Goal: Task Accomplishment & Management: Use online tool/utility

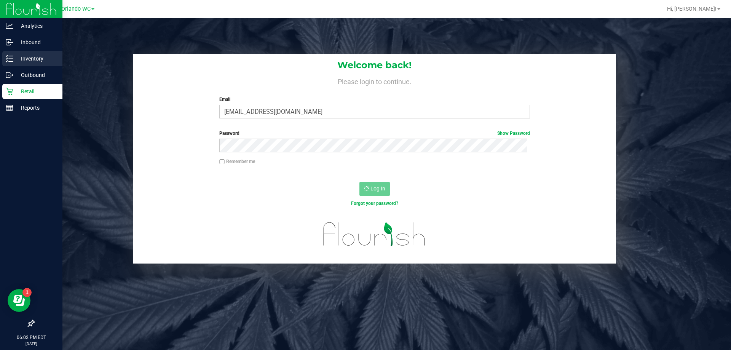
click at [11, 59] on line at bounding box center [11, 59] width 4 height 0
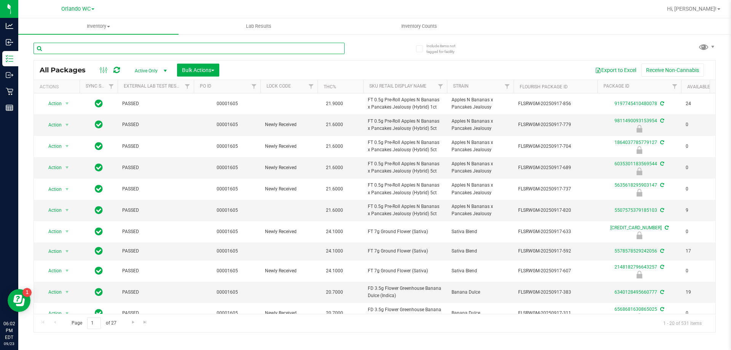
click at [211, 48] on input "text" at bounding box center [189, 48] width 311 height 11
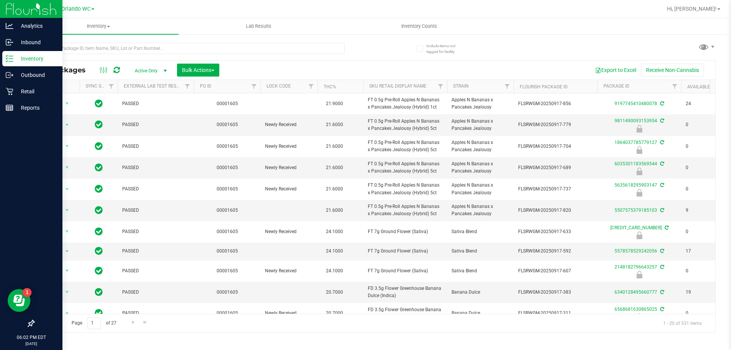
click at [11, 59] on line at bounding box center [11, 59] width 4 height 0
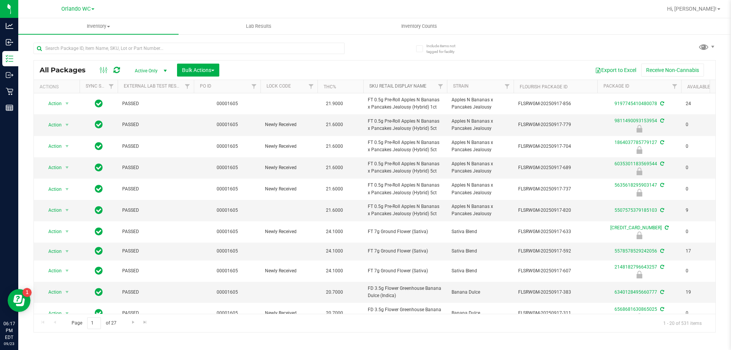
click at [415, 84] on link "Sku Retail Display Name" at bounding box center [397, 85] width 57 height 5
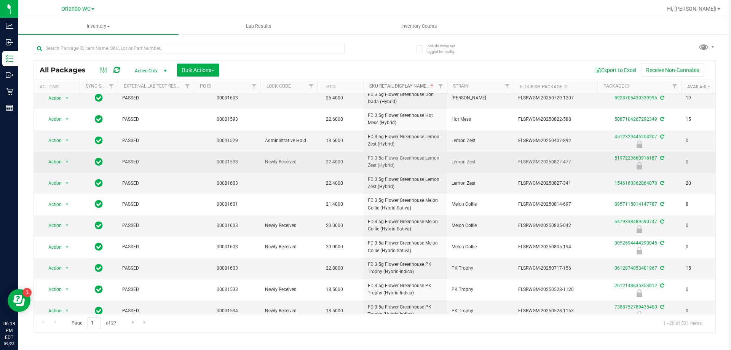
scroll to position [204, 0]
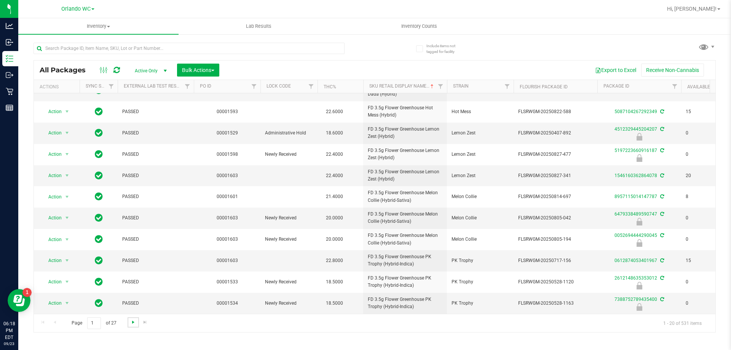
click at [131, 323] on span "Go to the next page" at bounding box center [133, 322] width 6 height 6
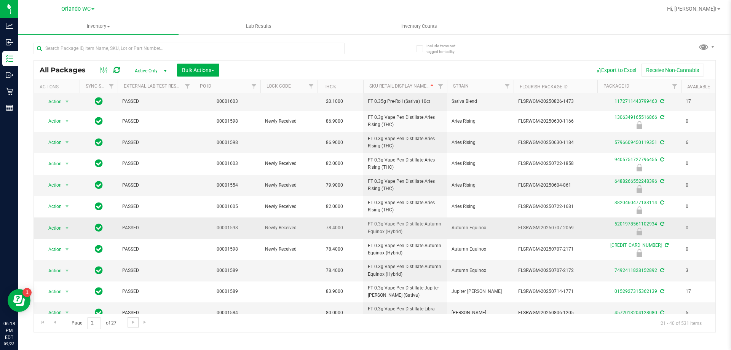
scroll to position [201, 0]
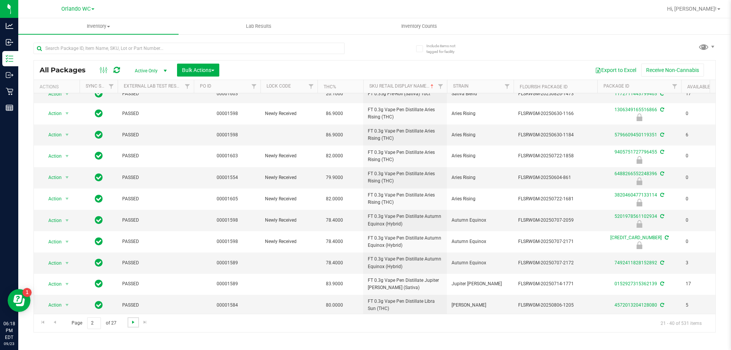
click at [134, 323] on span "Go to the next page" at bounding box center [133, 322] width 6 height 6
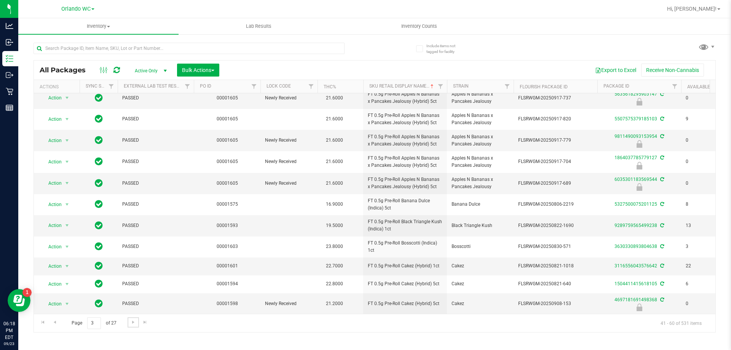
scroll to position [203, 0]
click at [135, 322] on span "Go to the next page" at bounding box center [133, 322] width 6 height 6
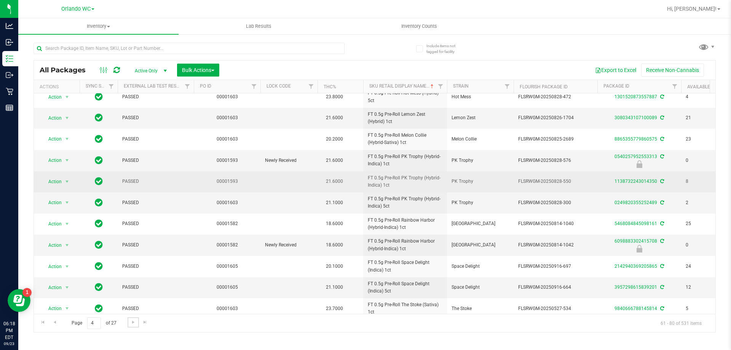
scroll to position [209, 0]
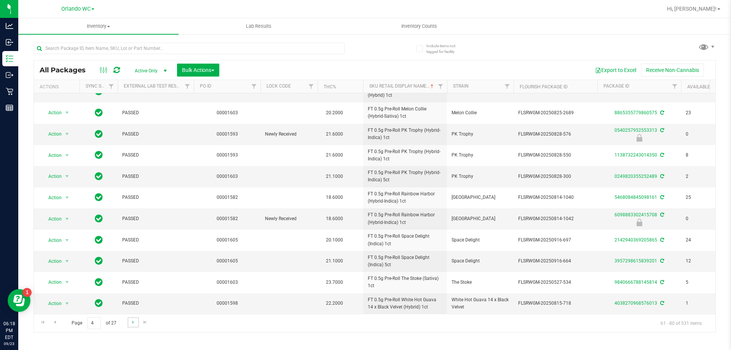
click at [128, 322] on link "Go to the next page" at bounding box center [133, 322] width 11 height 10
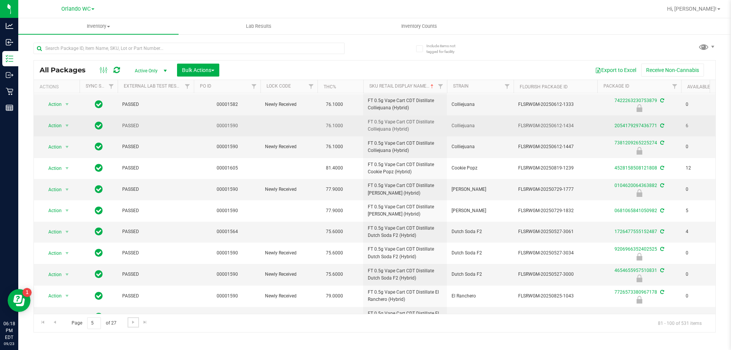
scroll to position [210, 0]
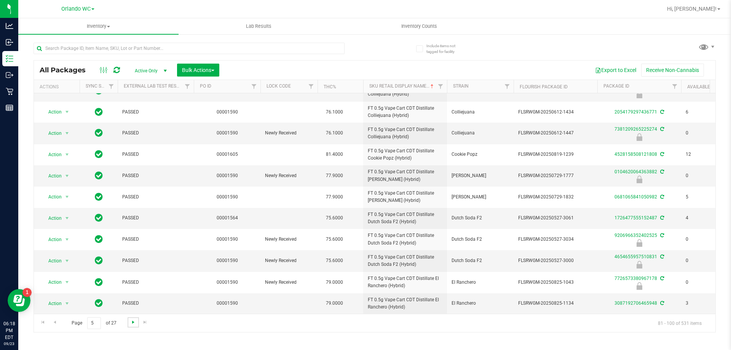
click at [131, 323] on span "Go to the next page" at bounding box center [133, 322] width 6 height 6
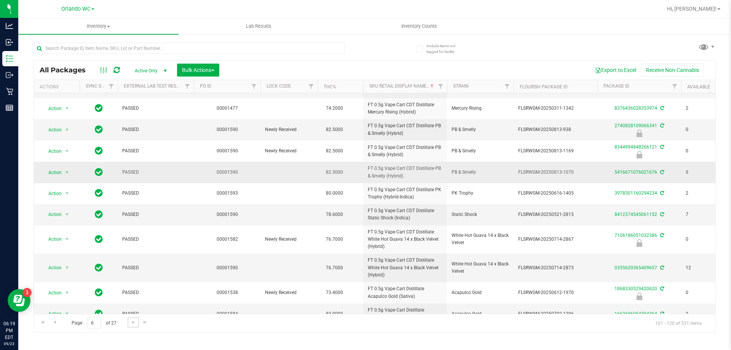
scroll to position [225, 0]
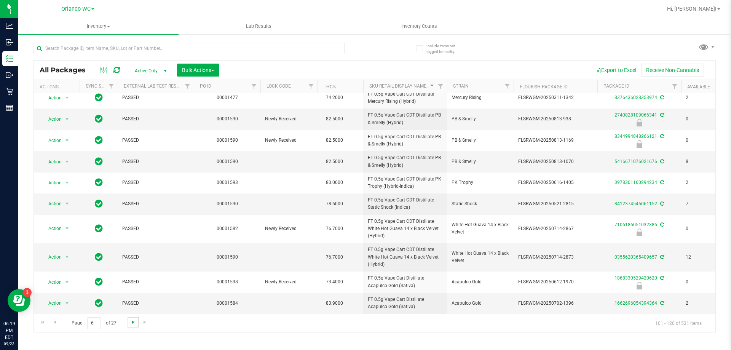
click at [130, 323] on span "Go to the next page" at bounding box center [133, 322] width 6 height 6
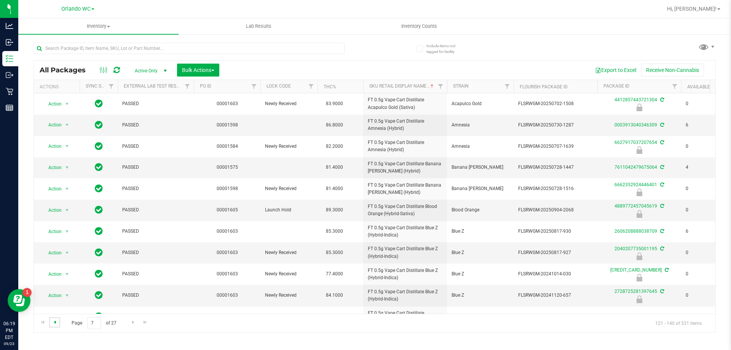
click at [52, 324] on span "Go to the previous page" at bounding box center [55, 322] width 6 height 6
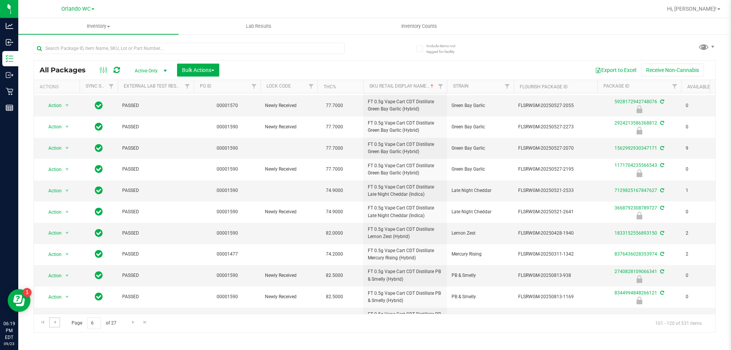
scroll to position [225, 0]
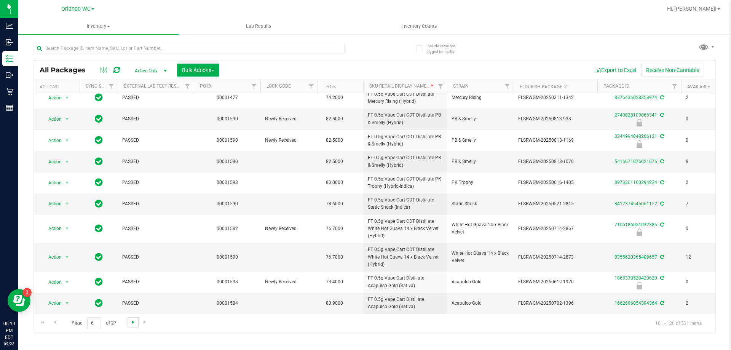
click at [131, 325] on span "Go to the next page" at bounding box center [133, 322] width 6 height 6
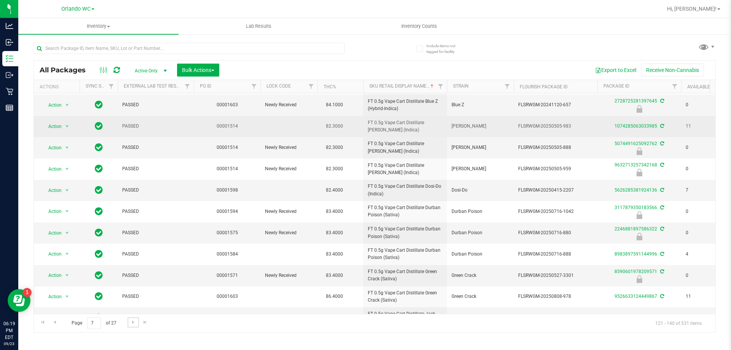
scroll to position [211, 0]
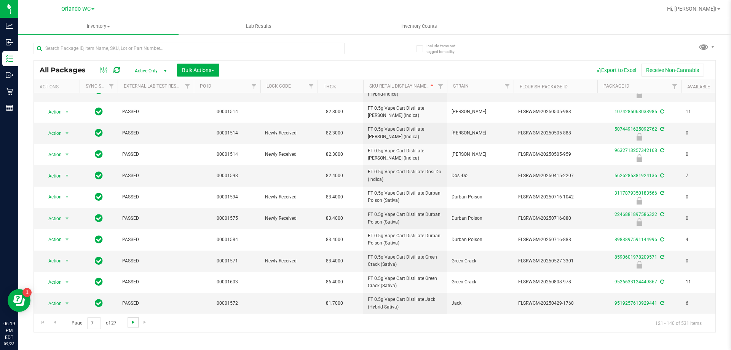
click at [130, 323] on span "Go to the next page" at bounding box center [133, 322] width 6 height 6
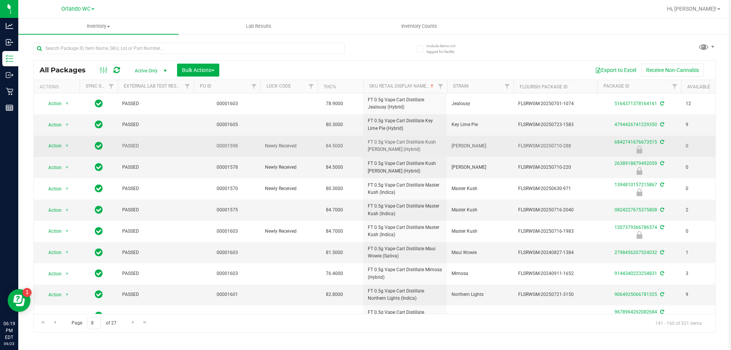
drag, startPoint x: 366, startPoint y: 141, endPoint x: 398, endPoint y: 150, distance: 32.9
click at [398, 150] on td "FT 0.5g Vape Cart Distillate Kush Mintz (Hybrid)" at bounding box center [405, 146] width 84 height 21
copy span "FT 0.5g Vape Cart Distillate Kush Mintz (Hybrid)"
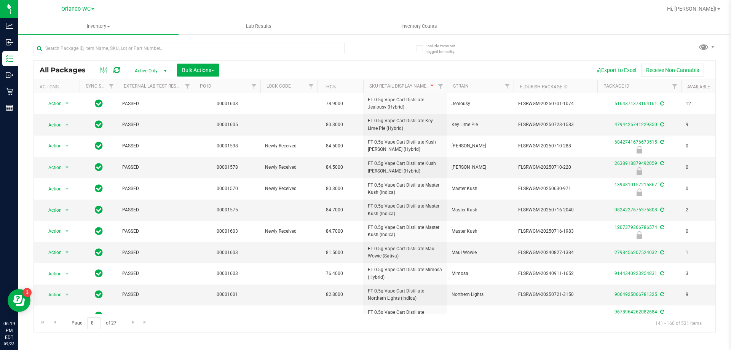
click at [407, 324] on div "Page 8 of 27 141 - 160 of 531 items" at bounding box center [375, 323] width 682 height 18
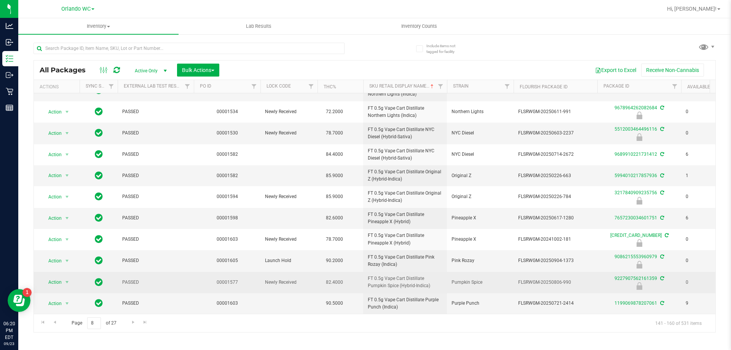
drag, startPoint x: 364, startPoint y: 275, endPoint x: 416, endPoint y: 280, distance: 51.6
click at [416, 280] on td "FT 0.5g Vape Cart Distillate Pumpkin Spice (Hybrid-Indica)" at bounding box center [405, 282] width 84 height 21
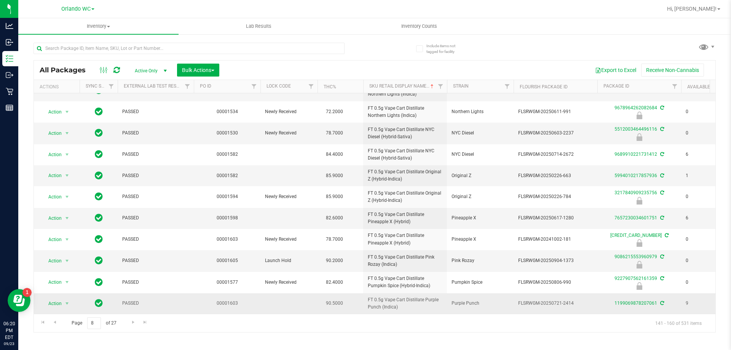
copy span "FT 0.5g Vape Cart Distillate Pumpkin Spice (Hybrid-Indica)"
click at [413, 333] on div "Inventory All packages All inventory Waste log Create inventory Lab Results Inv…" at bounding box center [374, 184] width 713 height 332
click at [130, 322] on span "Go to the next page" at bounding box center [133, 322] width 6 height 6
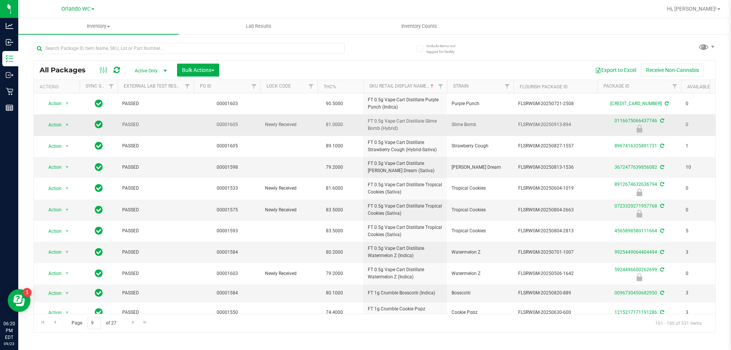
click at [378, 125] on span "FT 0.5g Vape Cart Distillate Slime Bomb (Hybrid)" at bounding box center [405, 125] width 75 height 14
copy tr "FT 0.5g Vape Cart Distillate Slime Bomb (Hybrid)"
click at [338, 158] on td "79.2000" at bounding box center [341, 167] width 46 height 21
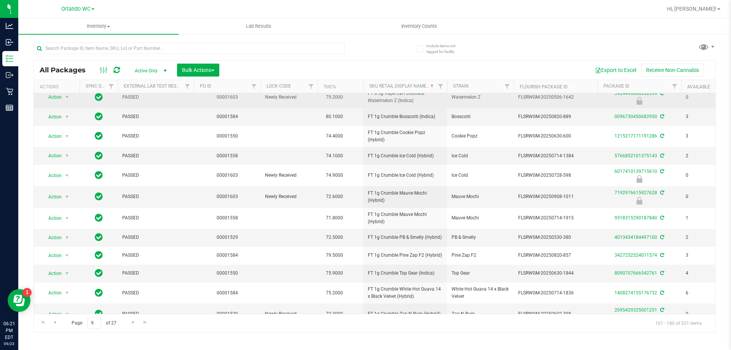
scroll to position [190, 0]
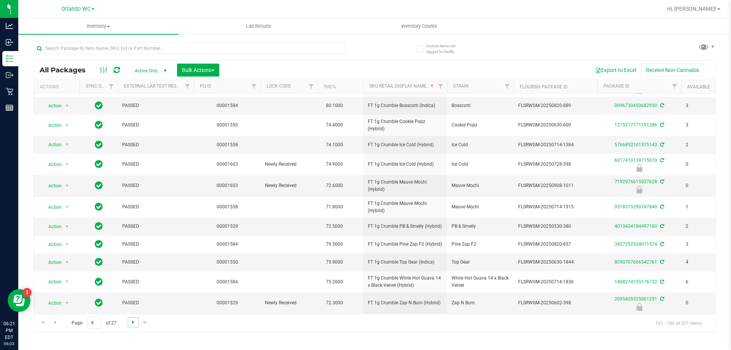
click at [135, 321] on span "Go to the next page" at bounding box center [133, 322] width 6 height 6
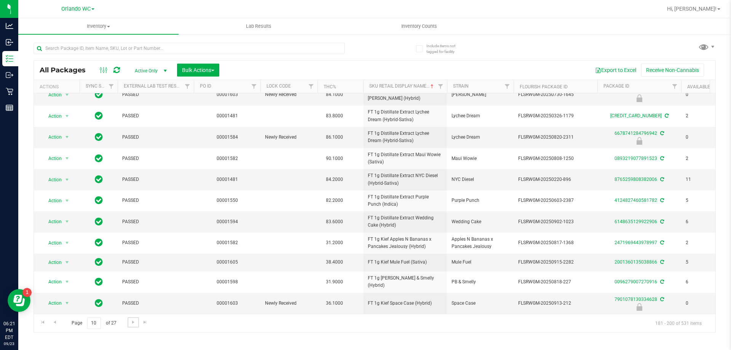
scroll to position [196, 0]
click at [134, 319] on span "Go to the next page" at bounding box center [133, 322] width 6 height 6
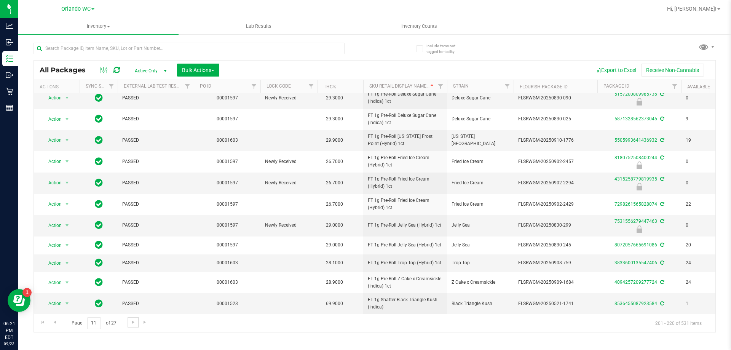
scroll to position [197, 0]
click at [131, 321] on span "Go to the next page" at bounding box center [133, 322] width 6 height 6
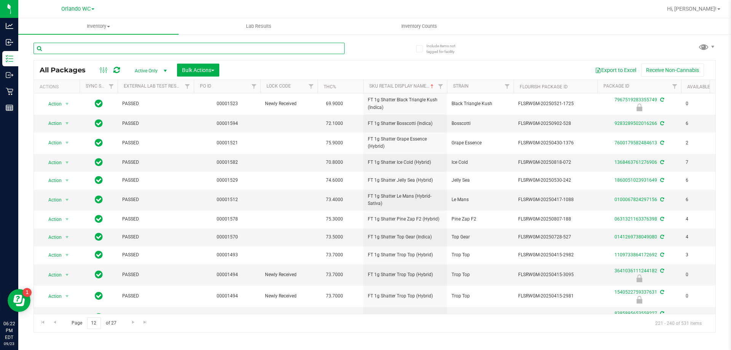
click at [70, 50] on input "text" at bounding box center [189, 48] width 311 height 11
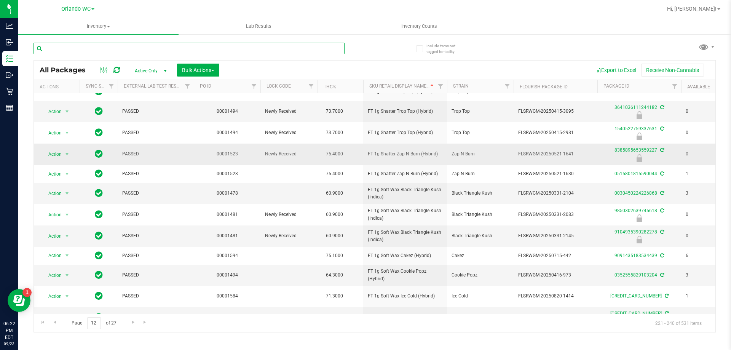
scroll to position [183, 0]
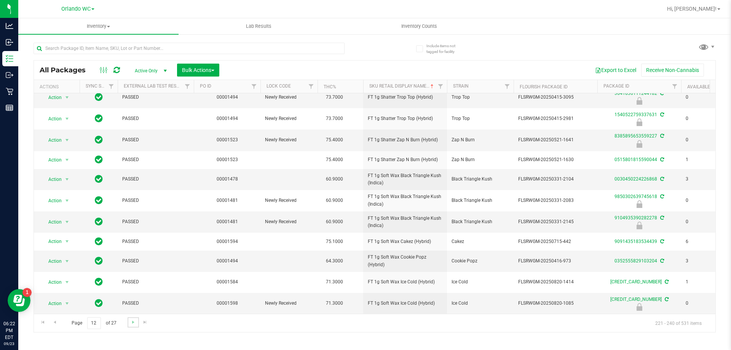
click at [130, 326] on link "Go to the next page" at bounding box center [133, 322] width 11 height 10
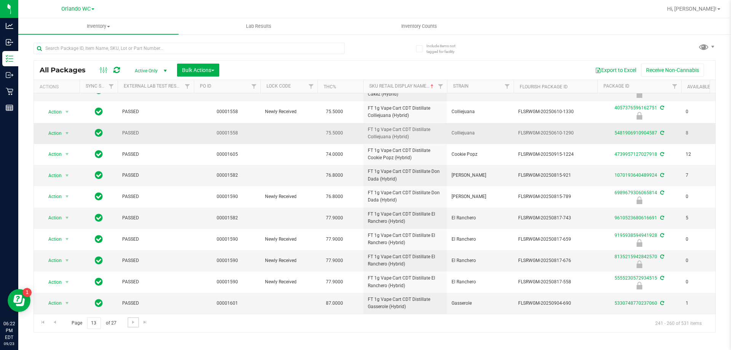
scroll to position [210, 0]
click at [133, 323] on span "Go to the next page" at bounding box center [133, 322] width 6 height 6
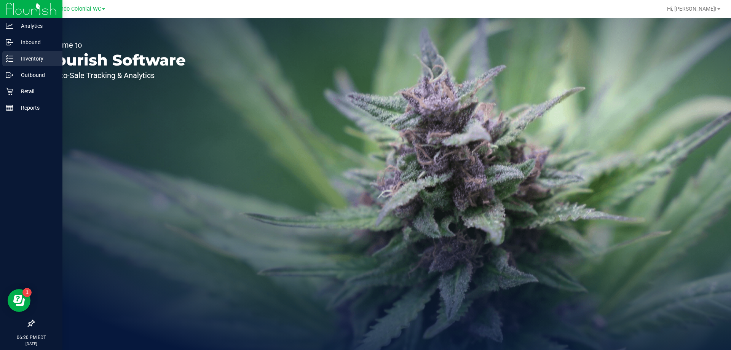
click at [12, 58] on icon at bounding box center [10, 59] width 8 height 8
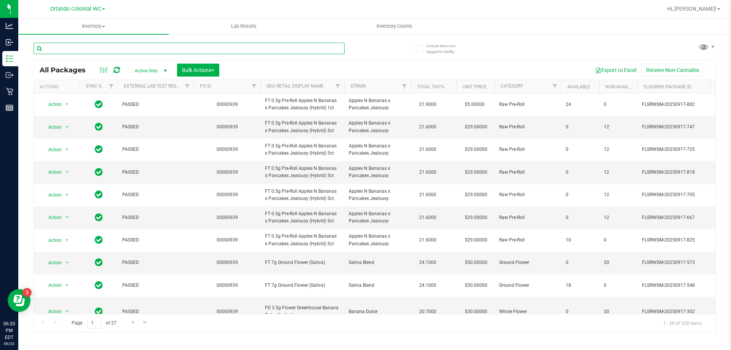
click at [89, 44] on input "text" at bounding box center [189, 48] width 311 height 11
paste input "FT 0.5g Vape Cart Distillate Slime Bomb (Hybrid)"
type input "FT 0.5g Vape Cart Distillate Slime Bomb (Hybrid)"
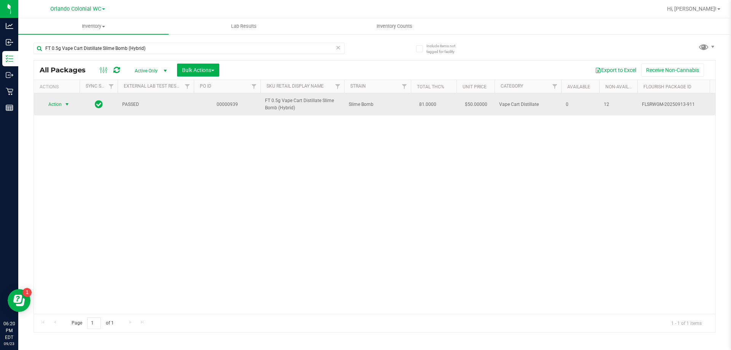
click at [54, 109] on span "Action" at bounding box center [52, 104] width 21 height 11
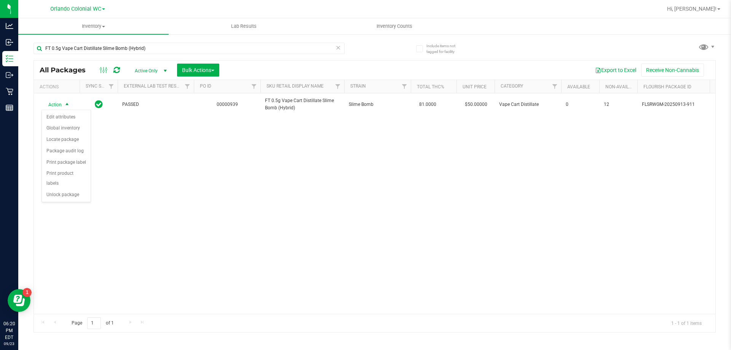
click at [62, 191] on div "Action Edit attributes Global inventory Locate package Package audit log Print …" at bounding box center [67, 156] width 50 height 93
click at [62, 189] on li "Unlock package" at bounding box center [66, 194] width 49 height 11
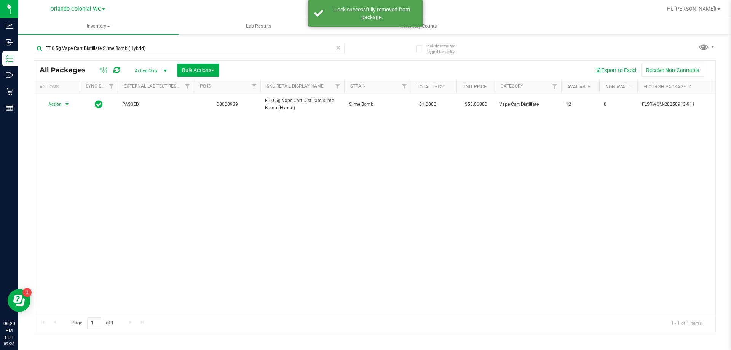
click at [58, 104] on span "Action" at bounding box center [52, 104] width 21 height 11
click at [65, 176] on li "Lock package" at bounding box center [71, 173] width 59 height 11
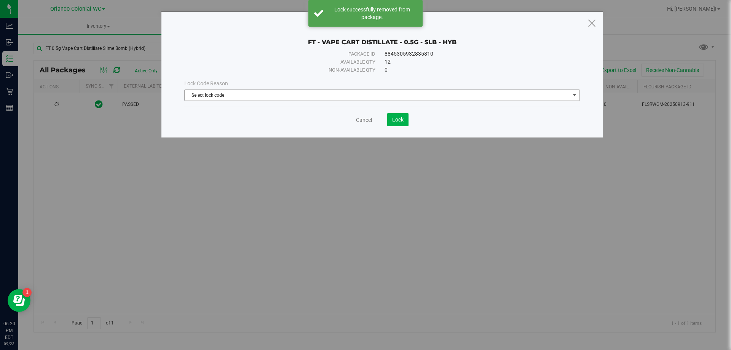
click at [238, 90] on span "Select lock code" at bounding box center [377, 95] width 385 height 11
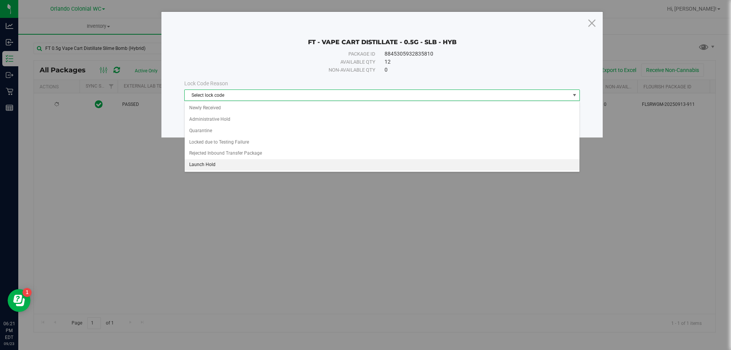
click at [221, 163] on li "Launch Hold" at bounding box center [382, 164] width 395 height 11
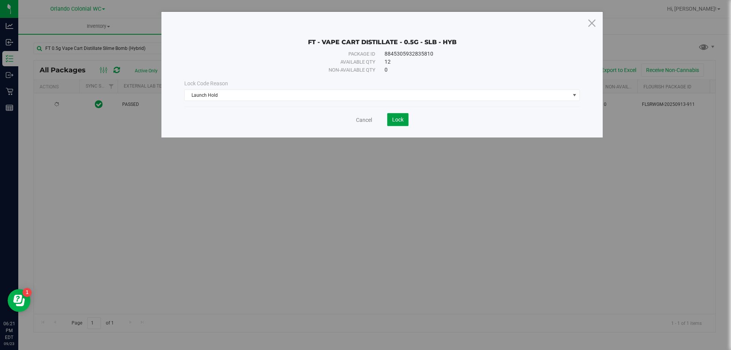
click at [404, 123] on button "Lock" at bounding box center [397, 119] width 21 height 13
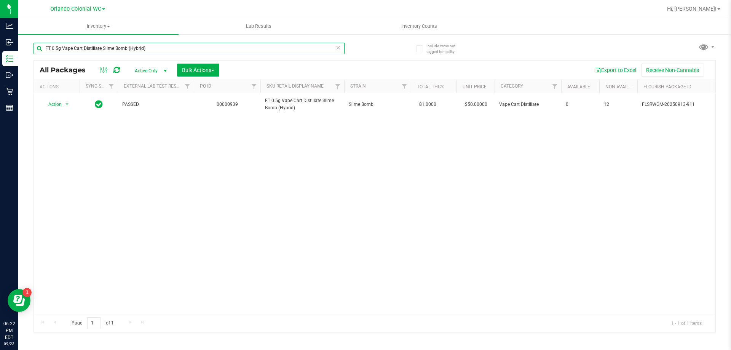
click at [169, 43] on input "FT 0.5g Vape Cart Distillate Slime Bomb (Hybrid)" at bounding box center [189, 48] width 311 height 11
type input "9227907562161359"
